Goal: Task Accomplishment & Management: Manage account settings

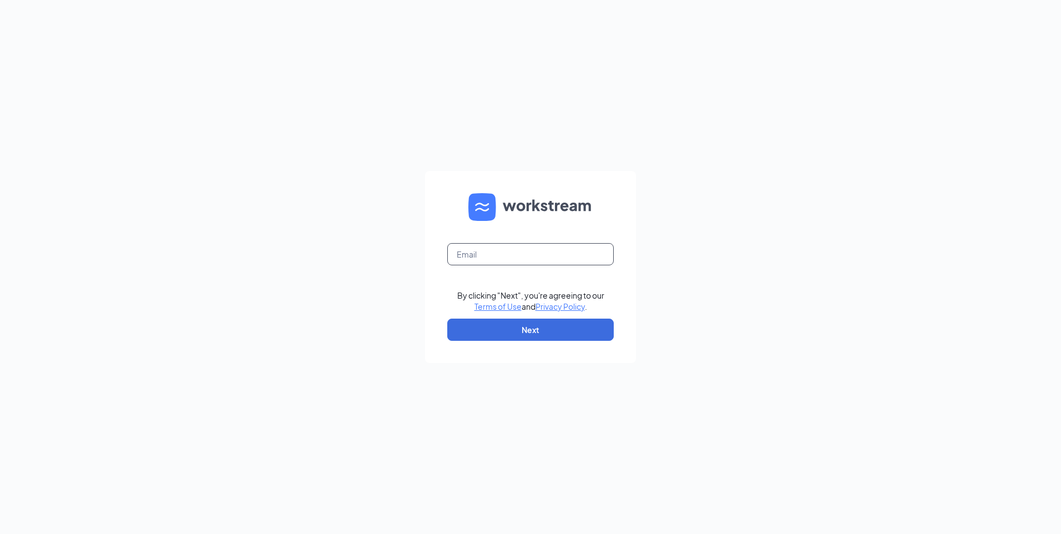
click at [506, 258] on input "text" at bounding box center [530, 254] width 166 height 22
type input "[EMAIL_ADDRESS][DOMAIN_NAME]"
click at [516, 330] on button "Next" at bounding box center [530, 330] width 166 height 22
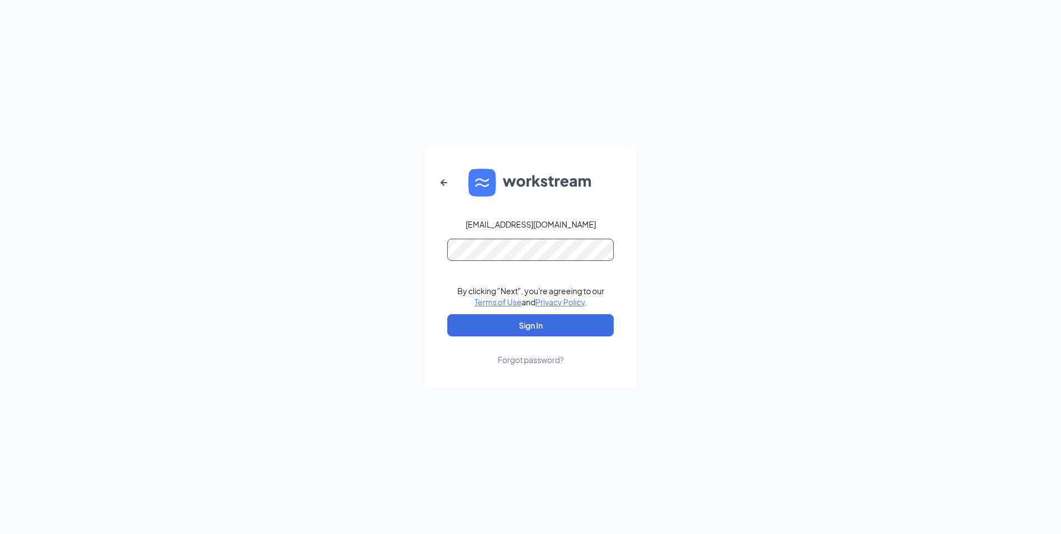
click at [447, 314] on button "Sign In" at bounding box center [530, 325] width 166 height 22
click at [529, 321] on button "Sign In" at bounding box center [530, 325] width 166 height 22
click at [401, 229] on div "[EMAIL_ADDRESS][DOMAIN_NAME] Credential mismatches. By clicking "Next", you're …" at bounding box center [530, 267] width 1061 height 534
click at [446, 181] on icon "ArrowLeftNew" at bounding box center [443, 182] width 13 height 13
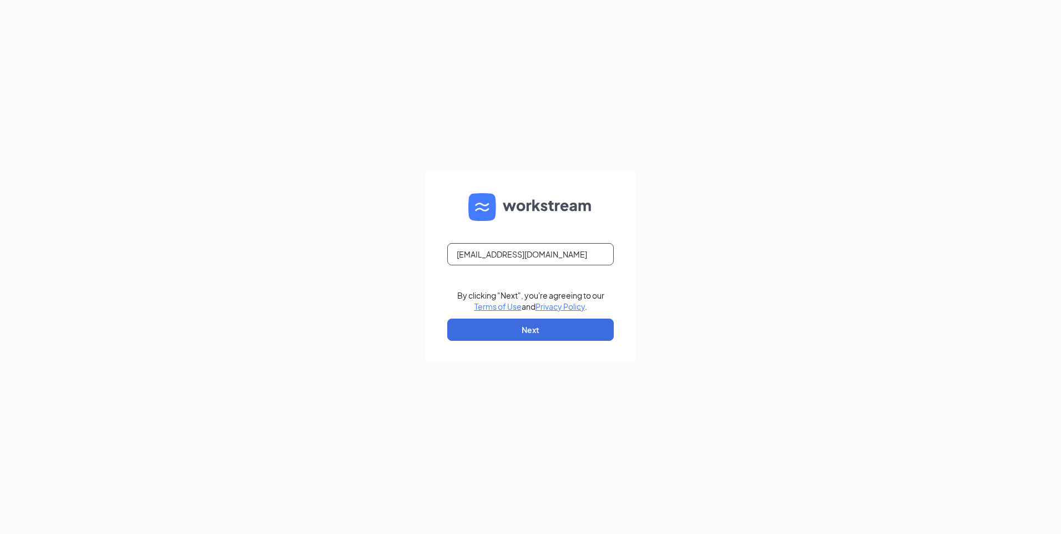
drag, startPoint x: 580, startPoint y: 252, endPoint x: 427, endPoint y: 251, distance: 153.2
click at [427, 251] on form "[EMAIL_ADDRESS][DOMAIN_NAME] By clicking "Next", you're agreeing to our Terms o…" at bounding box center [530, 267] width 211 height 192
type input "[EMAIL_ADDRESS][DOMAIN_NAME]"
click at [487, 329] on button "Next" at bounding box center [530, 330] width 166 height 22
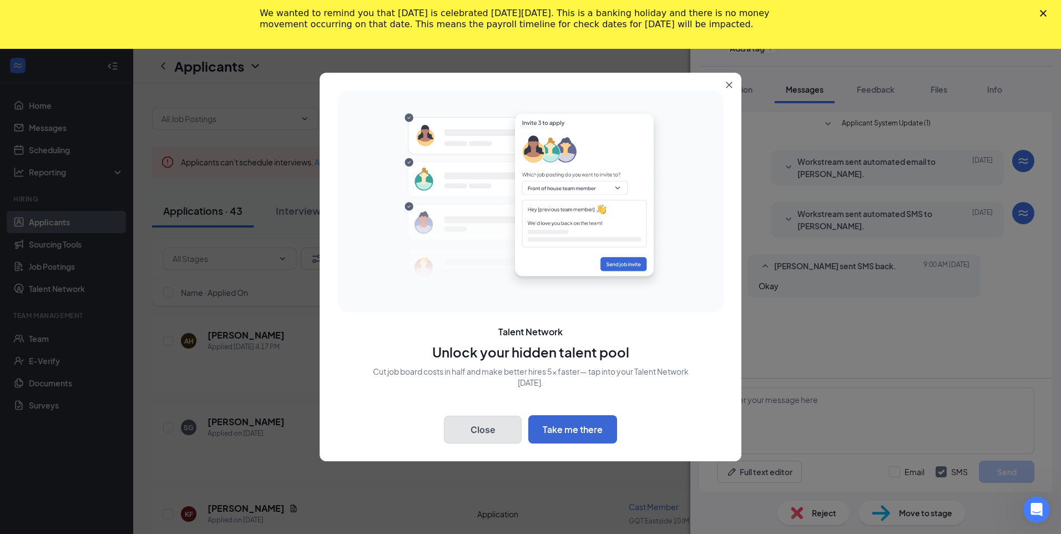
click at [488, 430] on button "Close" at bounding box center [483, 430] width 78 height 28
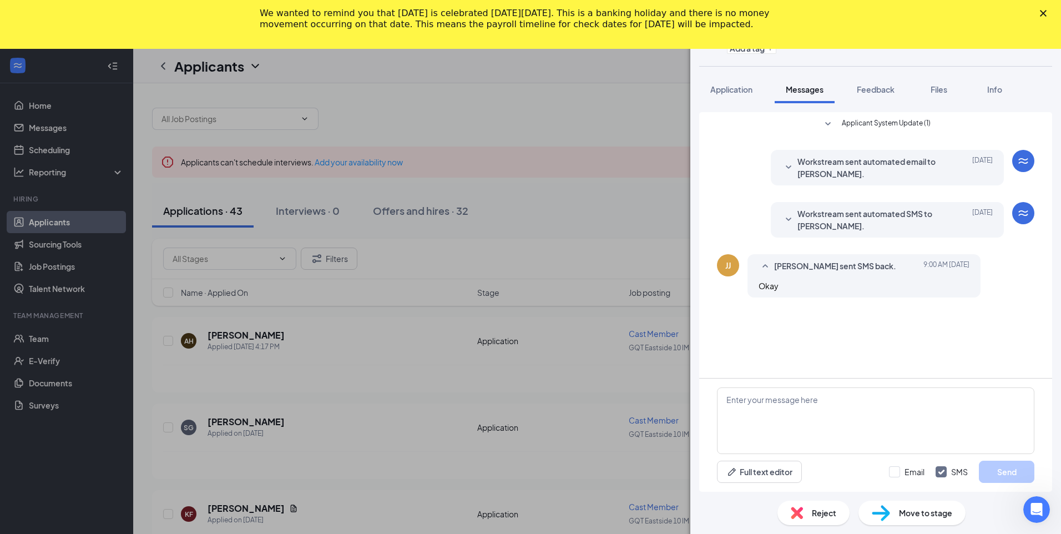
click at [106, 445] on div "JJ Javell Johnson Cast Member at GQT Eastside 10 IMAX Add a tag Application Mes…" at bounding box center [530, 267] width 1061 height 534
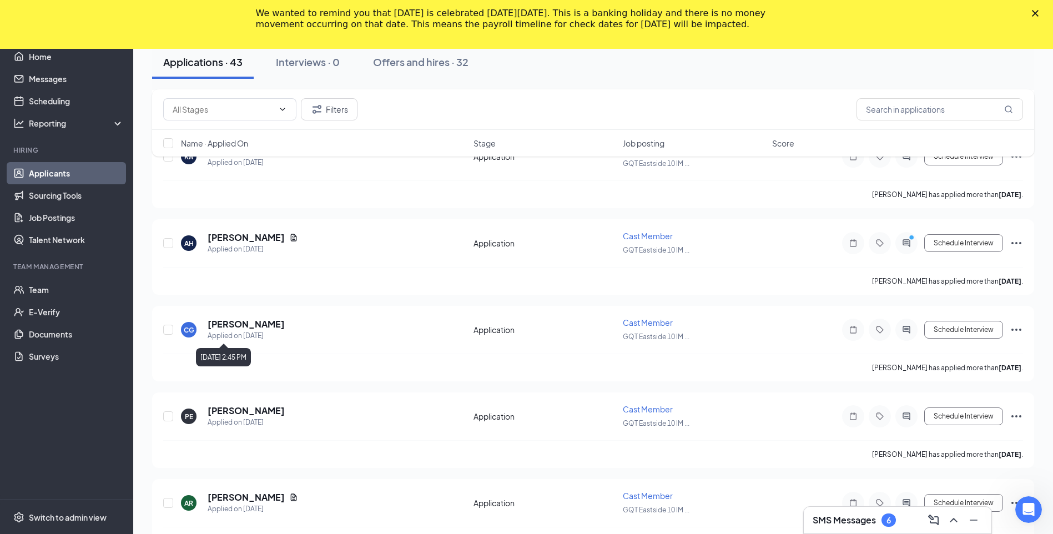
scroll to position [899, 0]
